Goal: Find specific page/section: Find specific page/section

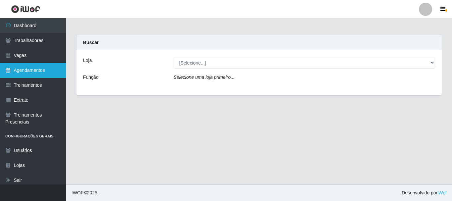
click at [35, 69] on link "Agendamentos" at bounding box center [33, 70] width 66 height 15
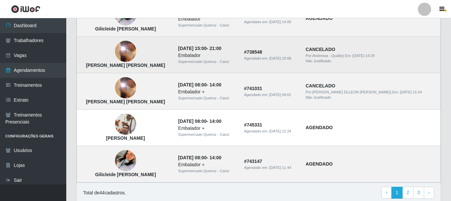
scroll to position [491, 0]
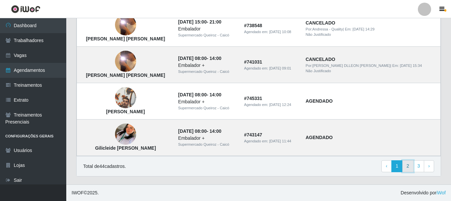
click at [408, 166] on link "2" at bounding box center [407, 166] width 11 height 12
